Goal: Task Accomplishment & Management: Use online tool/utility

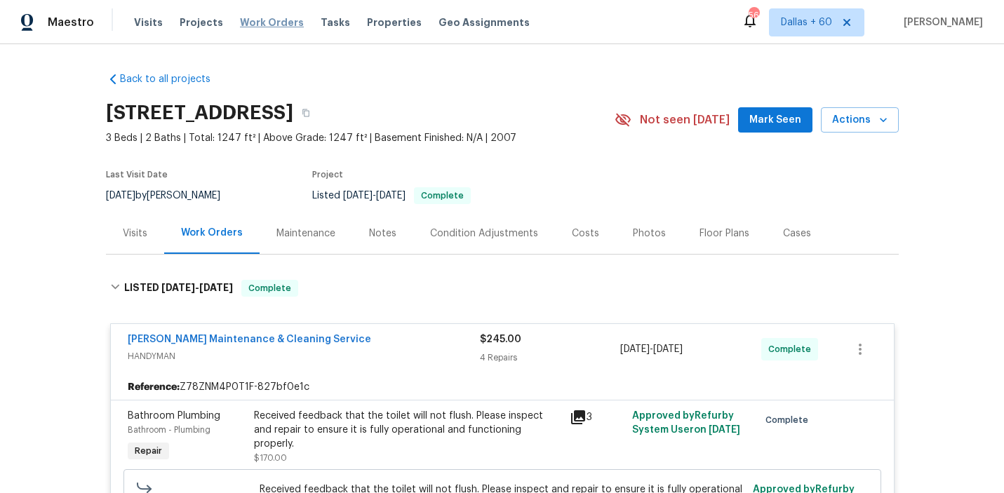
click at [242, 21] on span "Work Orders" at bounding box center [272, 22] width 64 height 14
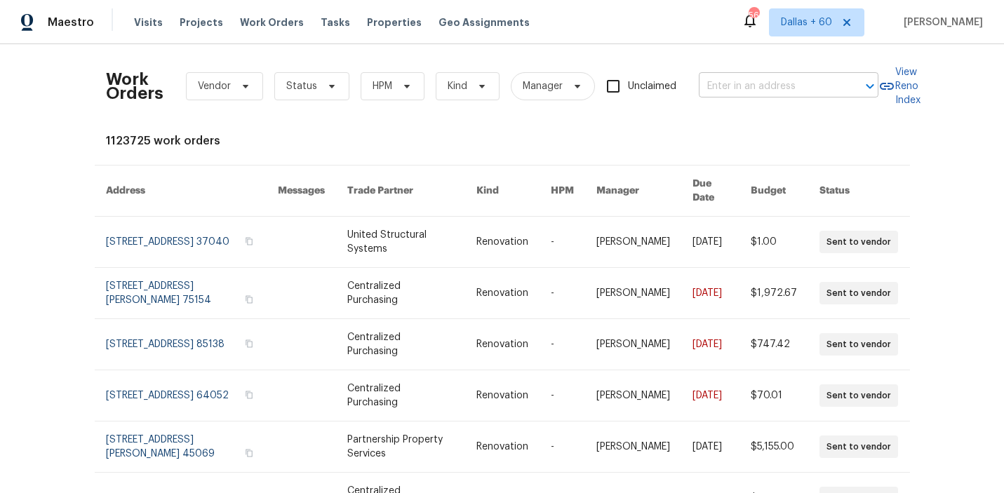
click at [785, 78] on input "text" at bounding box center [769, 87] width 140 height 22
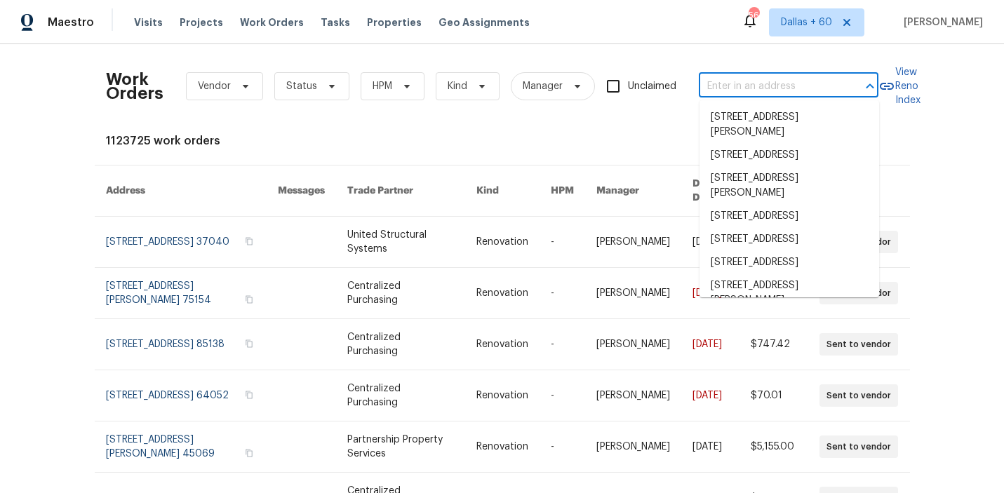
paste input "[STREET_ADDRESS][PERSON_NAME]"
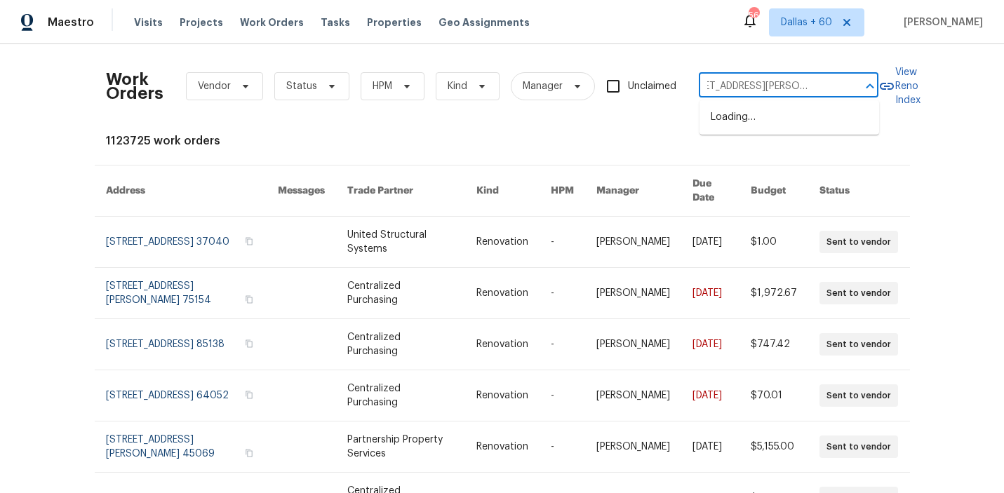
type input "622 Madison Park Dr, Grayson, GA 30017"
click at [746, 134] on li "622 Madison Park Dr, Grayson, GA 30017" at bounding box center [789, 125] width 180 height 38
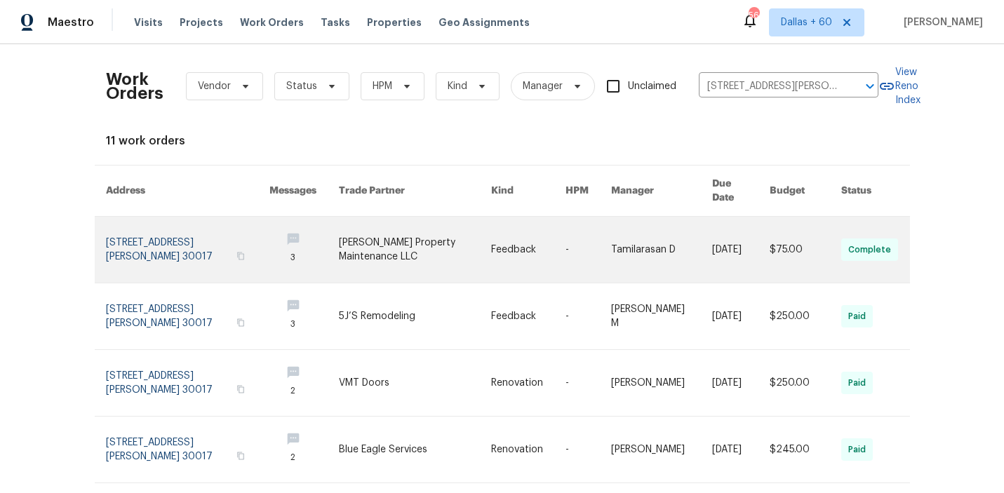
click at [360, 230] on link at bounding box center [415, 250] width 152 height 66
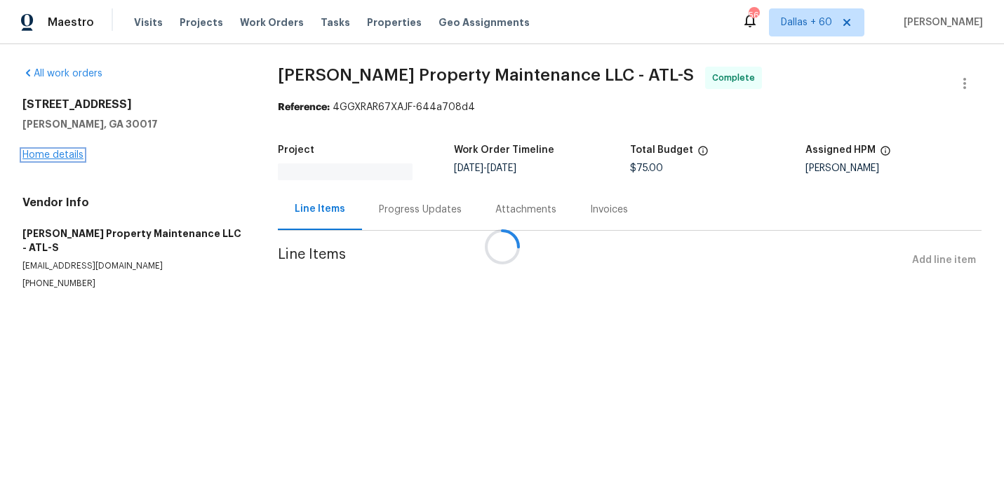
click at [58, 157] on link "Home details" at bounding box center [52, 155] width 61 height 10
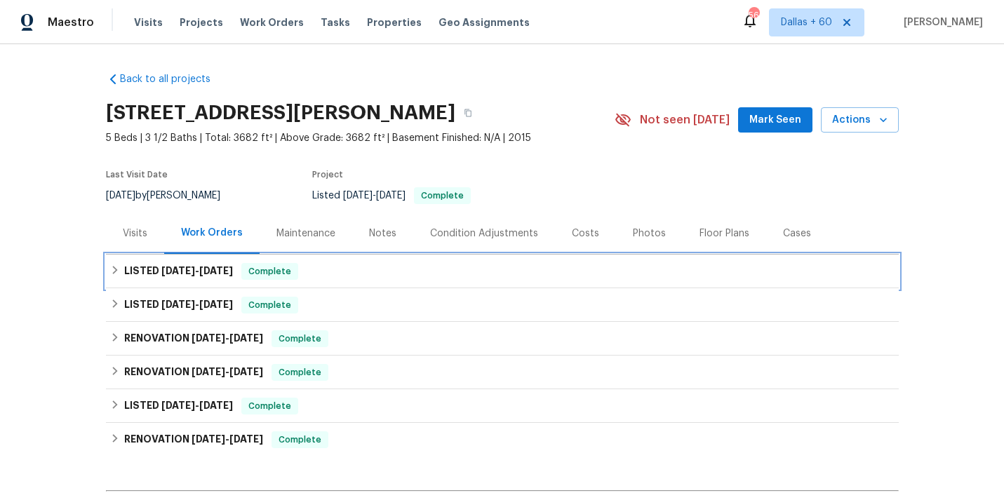
click at [372, 275] on div "LISTED 9/30/25 - 10/2/25 Complete" at bounding box center [502, 271] width 784 height 17
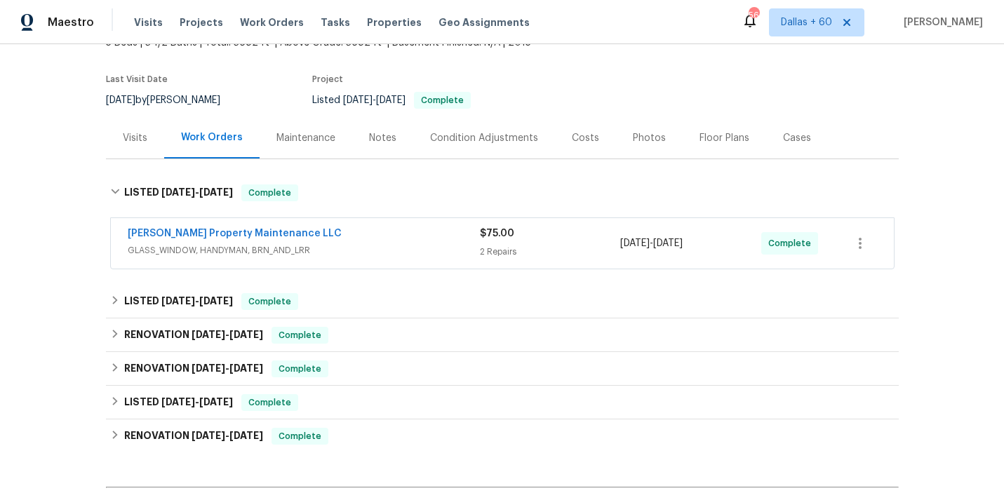
click at [379, 238] on div "Glen Property Maintenance LLC" at bounding box center [304, 235] width 352 height 17
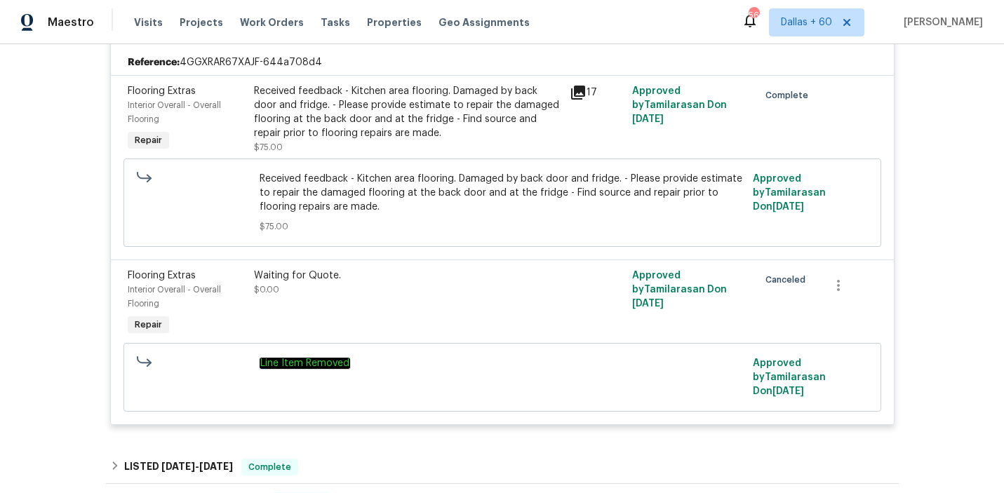
scroll to position [323, 0]
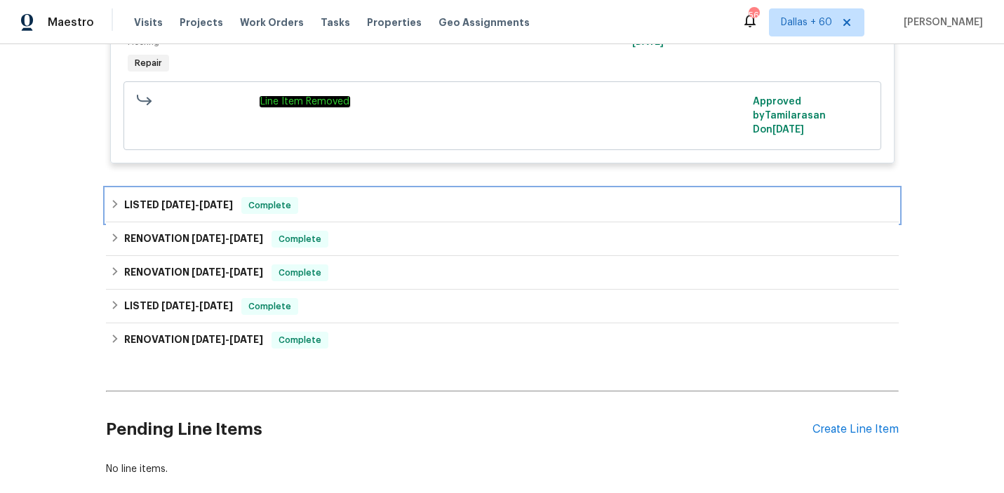
click at [386, 216] on div "LISTED 7/18/25 - 7/21/25 Complete" at bounding box center [502, 206] width 792 height 34
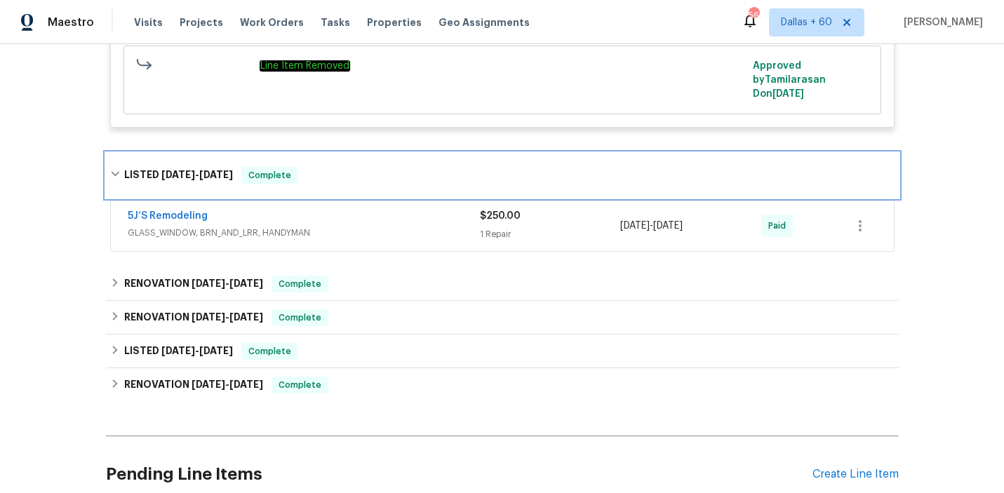
scroll to position [621, 0]
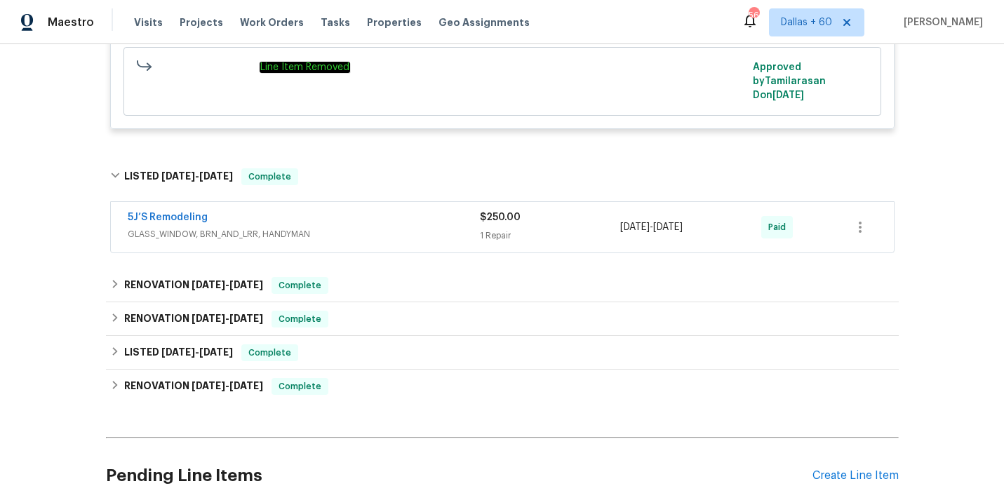
click at [386, 216] on div "5J’S Remodeling" at bounding box center [304, 218] width 352 height 17
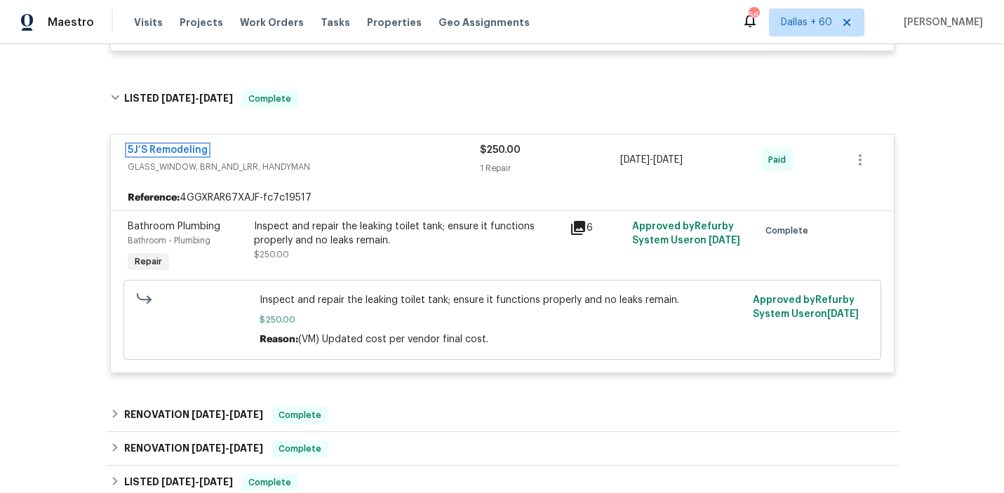
scroll to position [680, 0]
